Goal: Browse casually: Explore the website without a specific task or goal

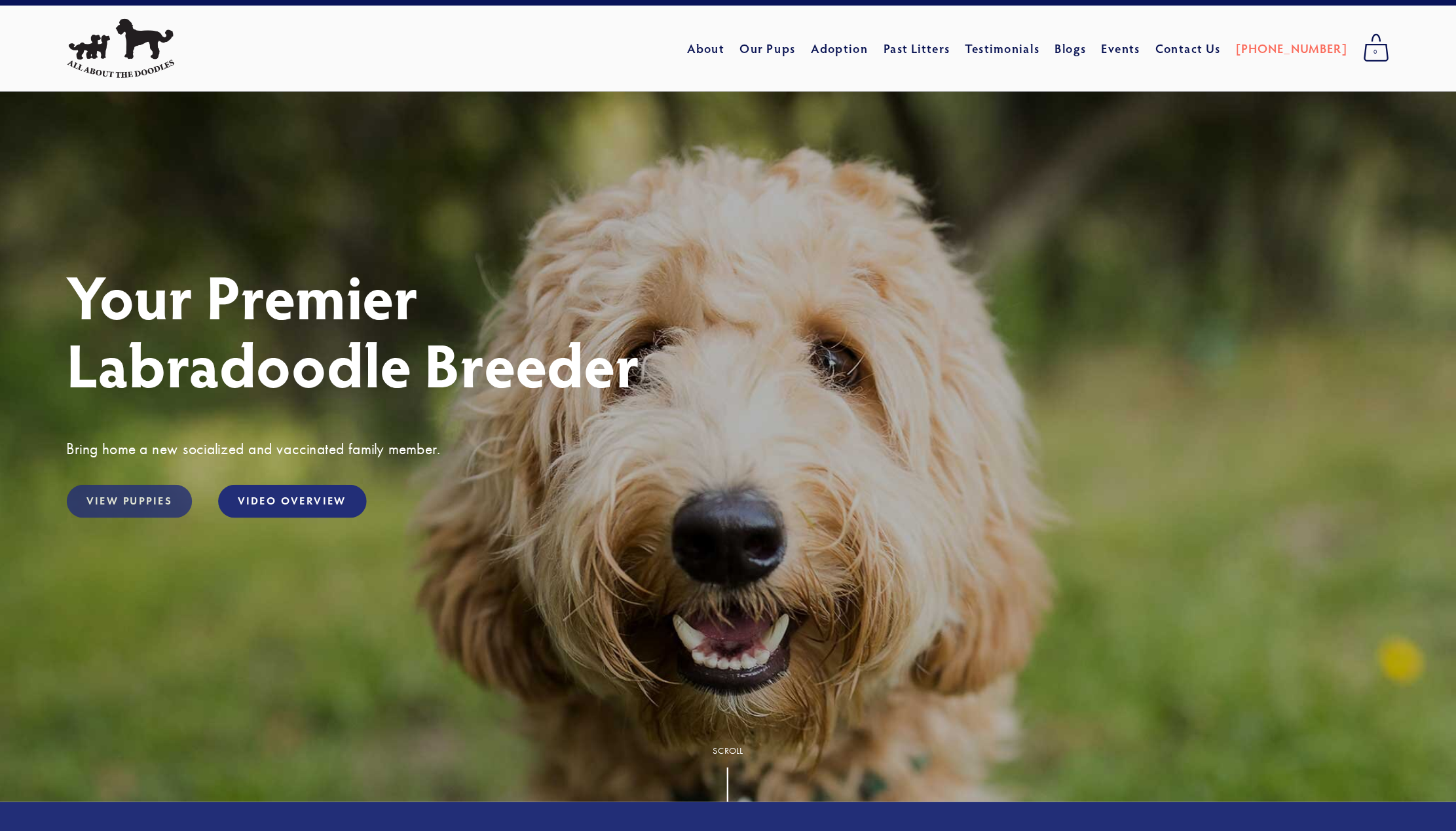
click at [165, 441] on link "View Puppies" at bounding box center [218, 426] width 107 height 28
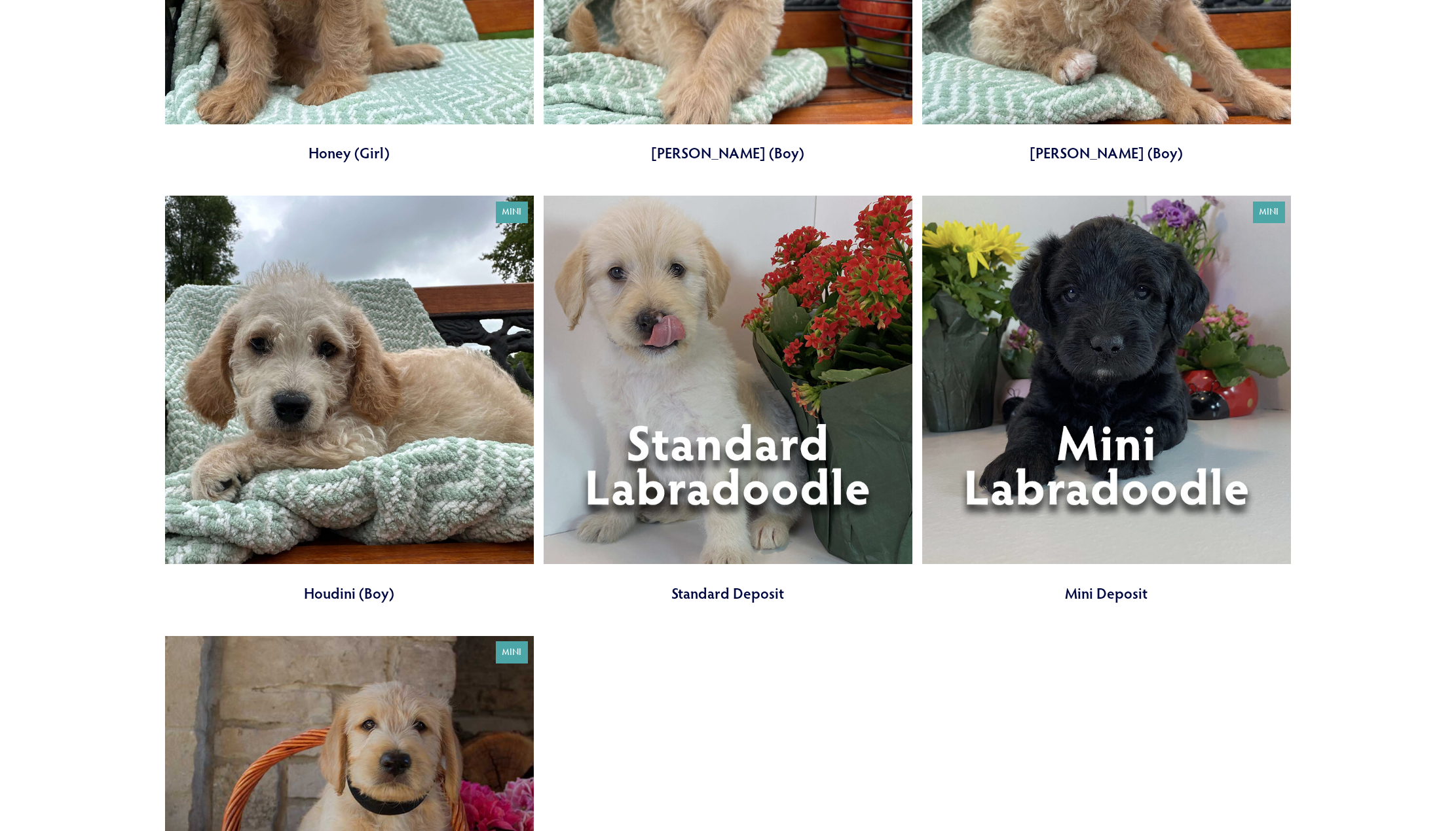
scroll to position [1634, 0]
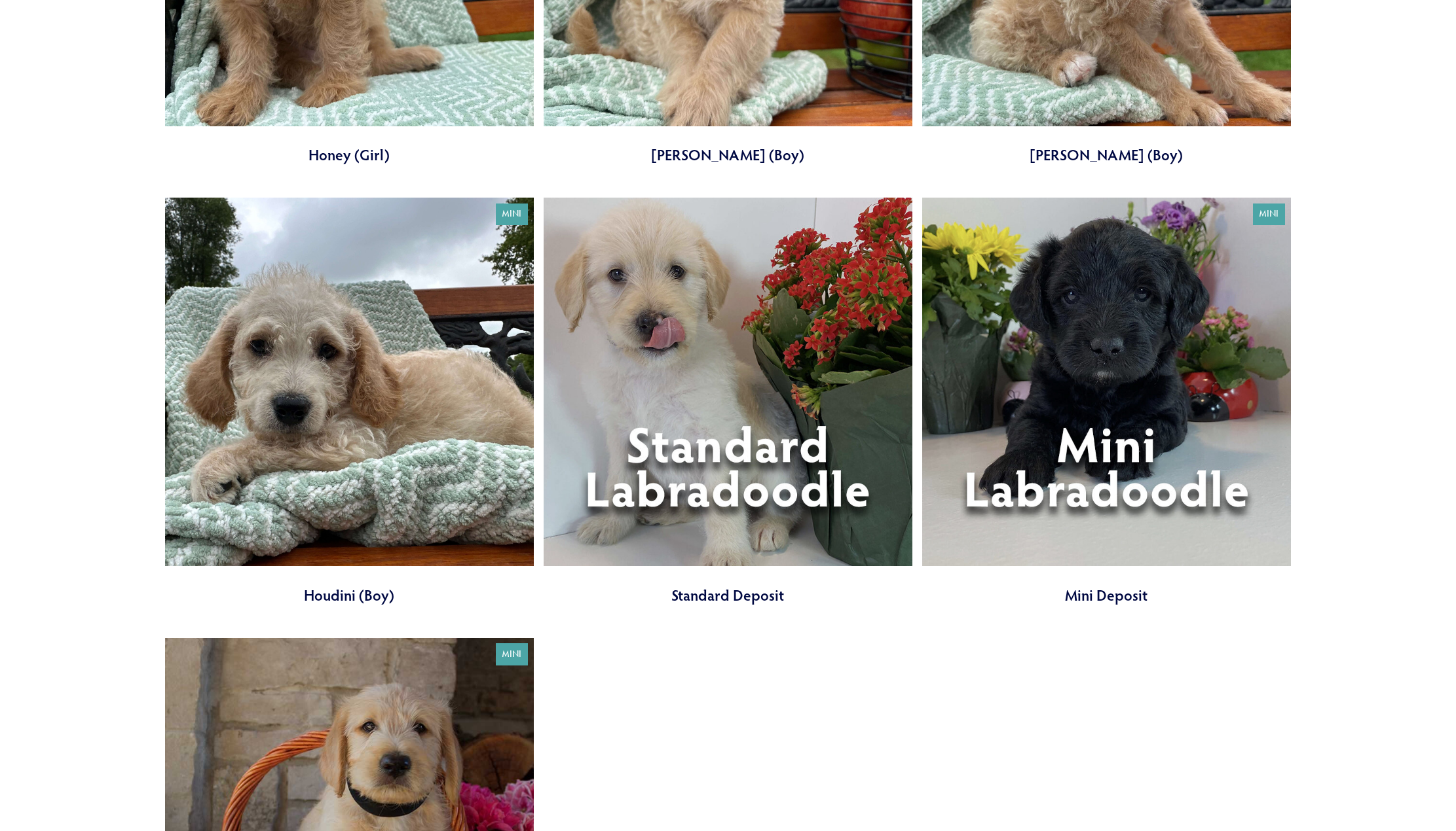
click at [734, 384] on link at bounding box center [728, 402] width 369 height 408
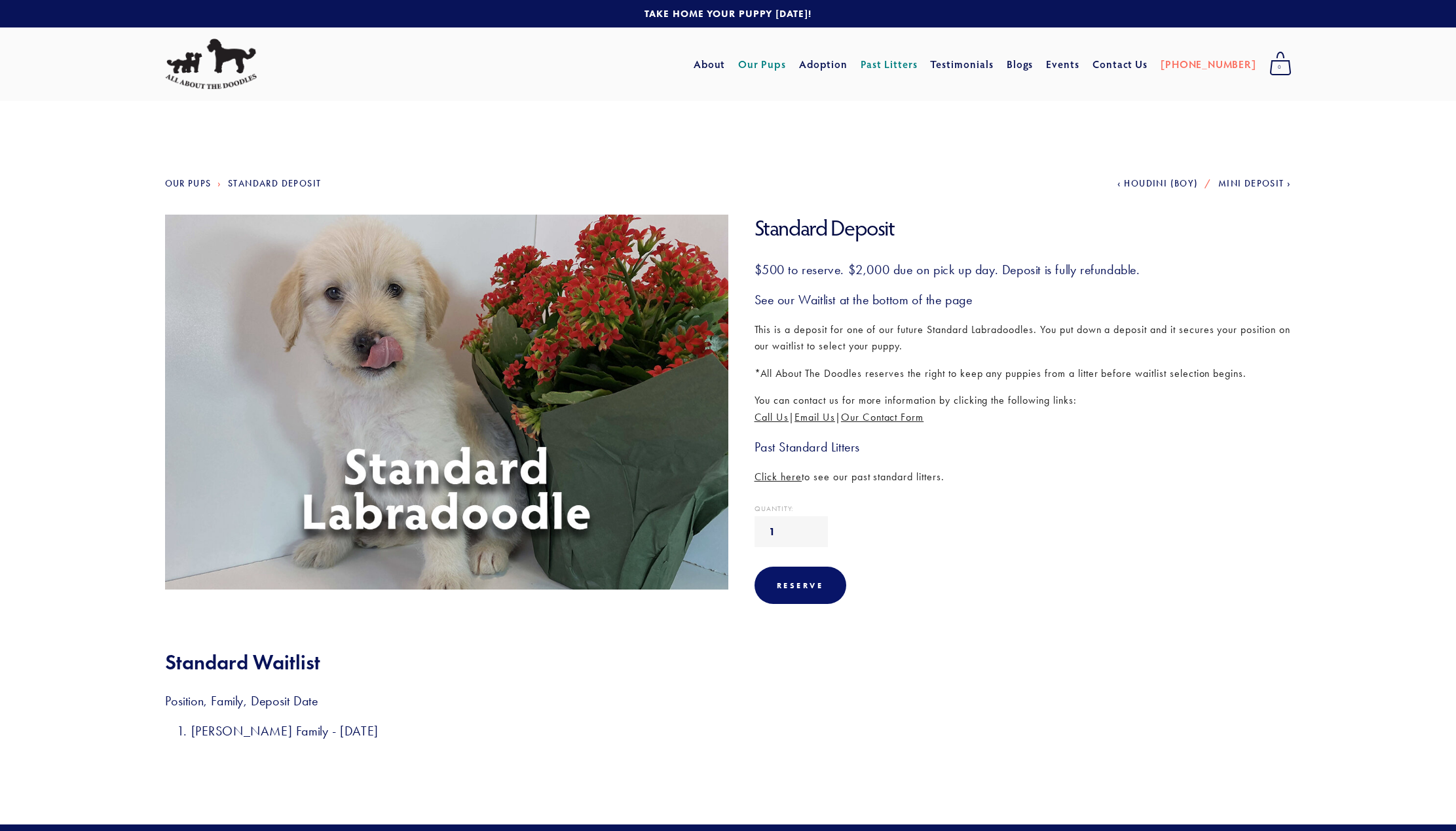
click at [786, 62] on link "Our Pups" at bounding box center [762, 64] width 47 height 24
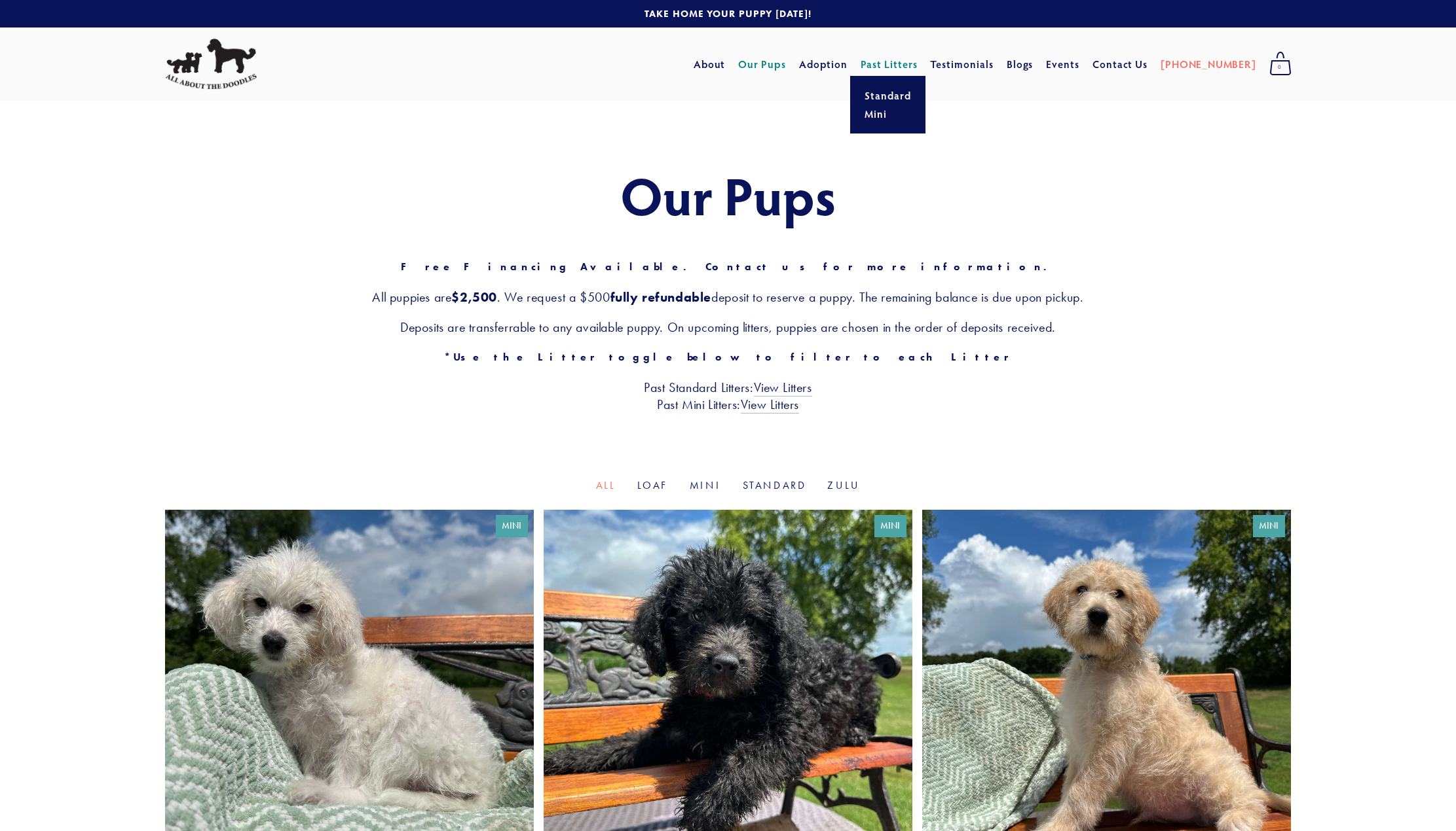
click at [908, 60] on link "Past Litters" at bounding box center [889, 63] width 57 height 14
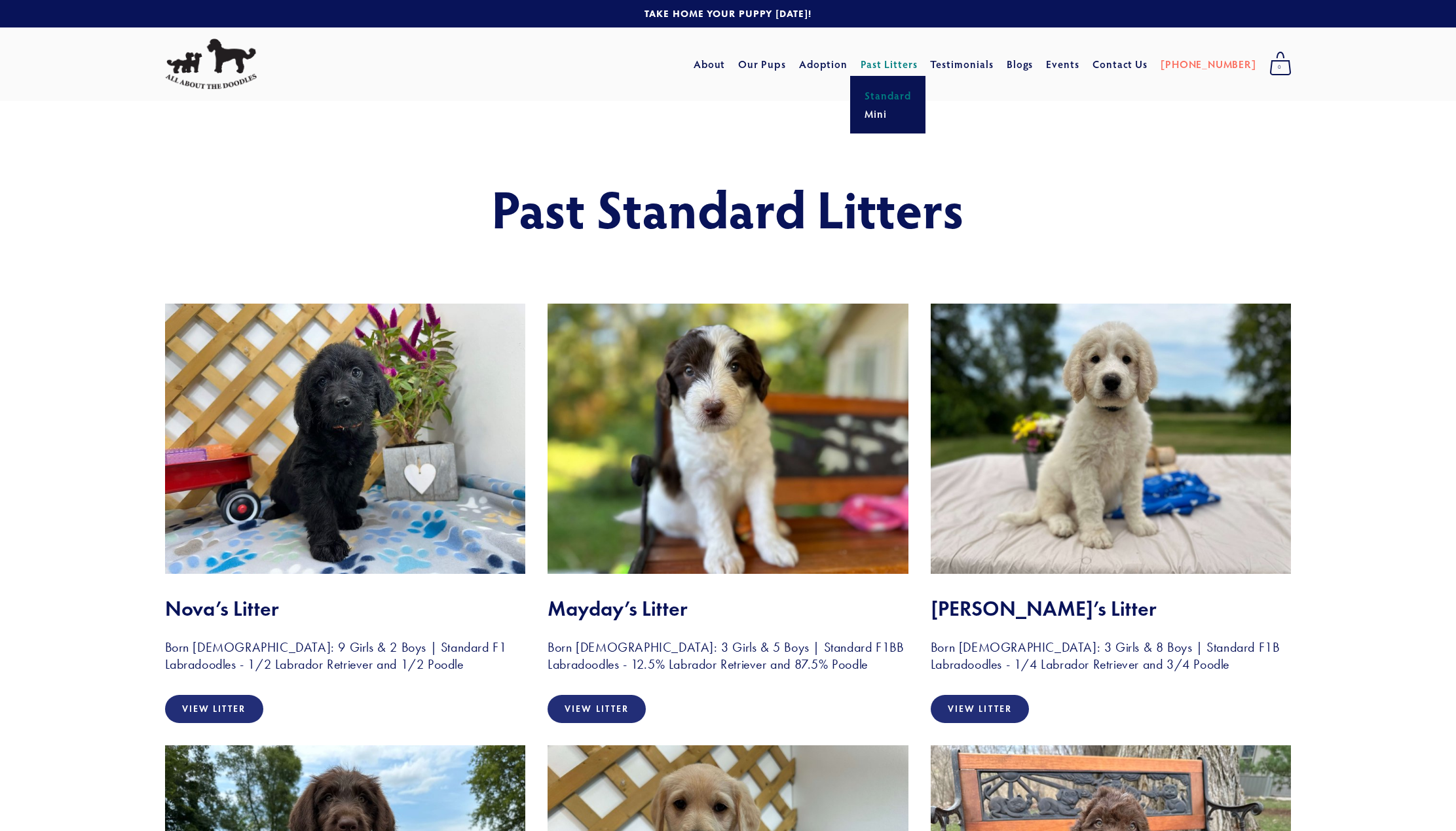
click at [910, 99] on link "Standard" at bounding box center [888, 96] width 55 height 18
